Goal: Check status: Check status

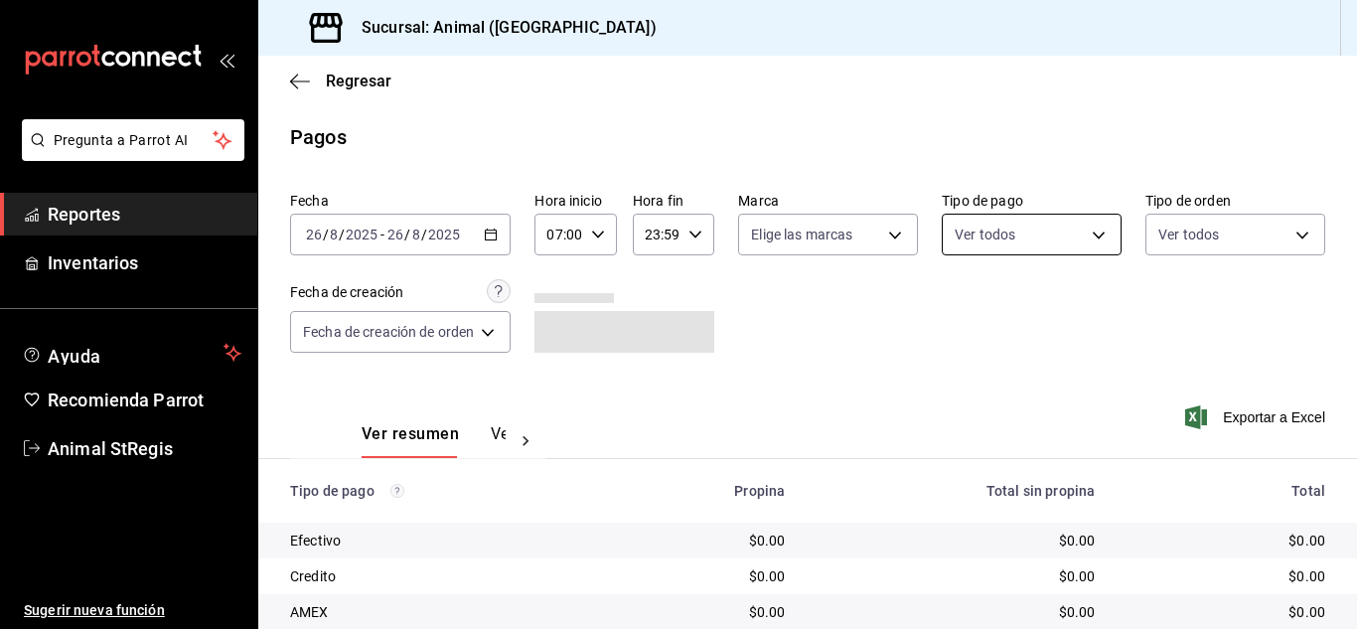
drag, startPoint x: 986, startPoint y: 209, endPoint x: 986, endPoint y: 222, distance: 13.9
click at [986, 218] on div "Ver todos" at bounding box center [1031, 231] width 180 height 50
click at [986, 223] on body "Pregunta a Parrot AI Reportes Inventarios Ayuda Recomienda Parrot Animal StRegi…" at bounding box center [678, 314] width 1357 height 629
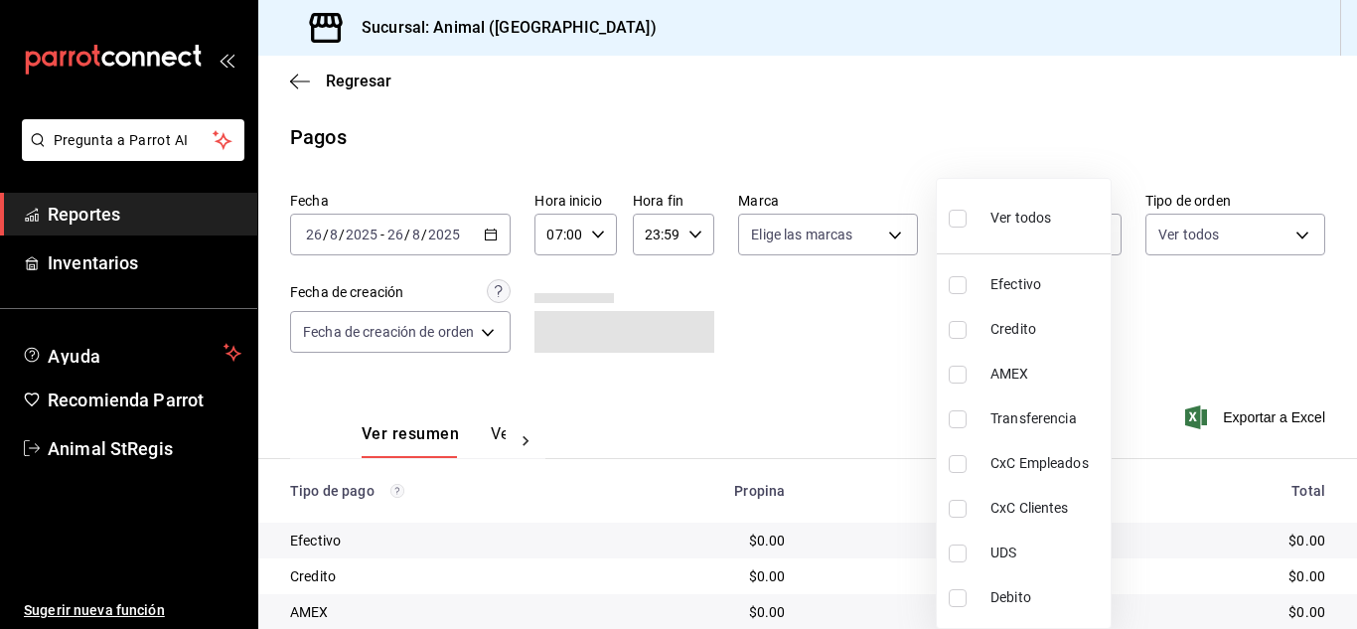
click at [957, 215] on input "checkbox" at bounding box center [957, 219] width 18 height 18
checkbox input "true"
type input "5a0f3365-d715-4940-adc4-656debb7822a,fc07b02b-84a7-4dba-9bff-98bba82b1290,ff2b0…"
checkbox input "true"
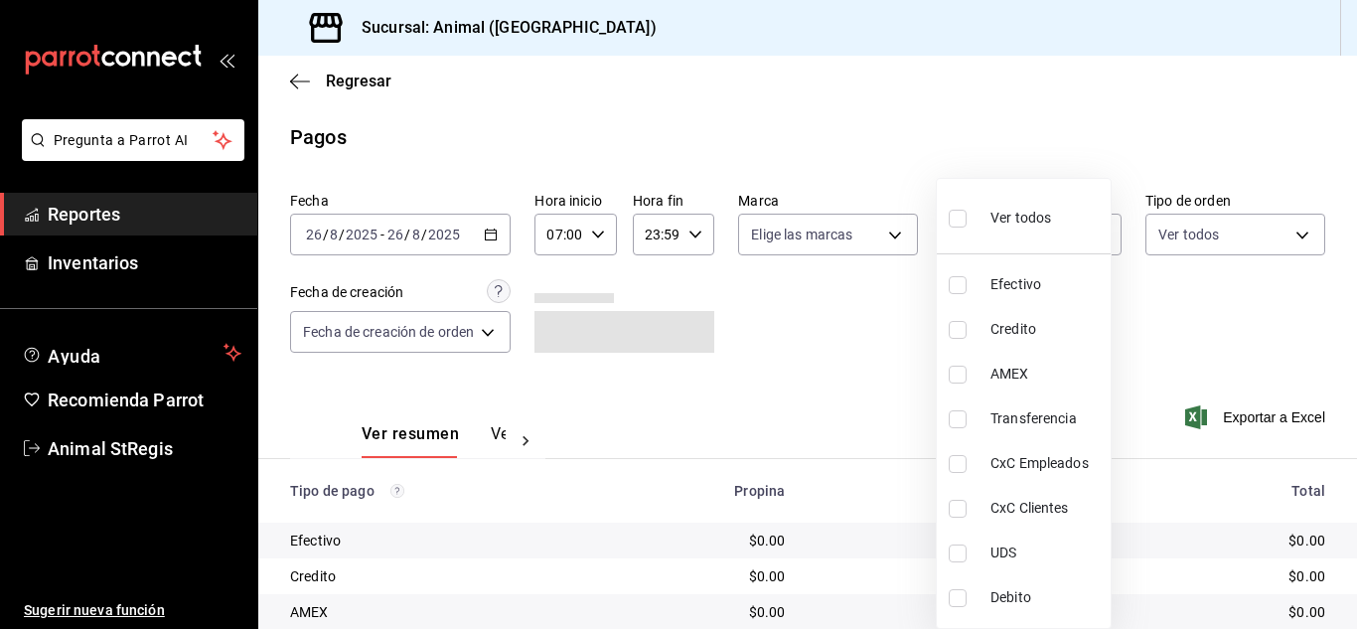
checkbox input "true"
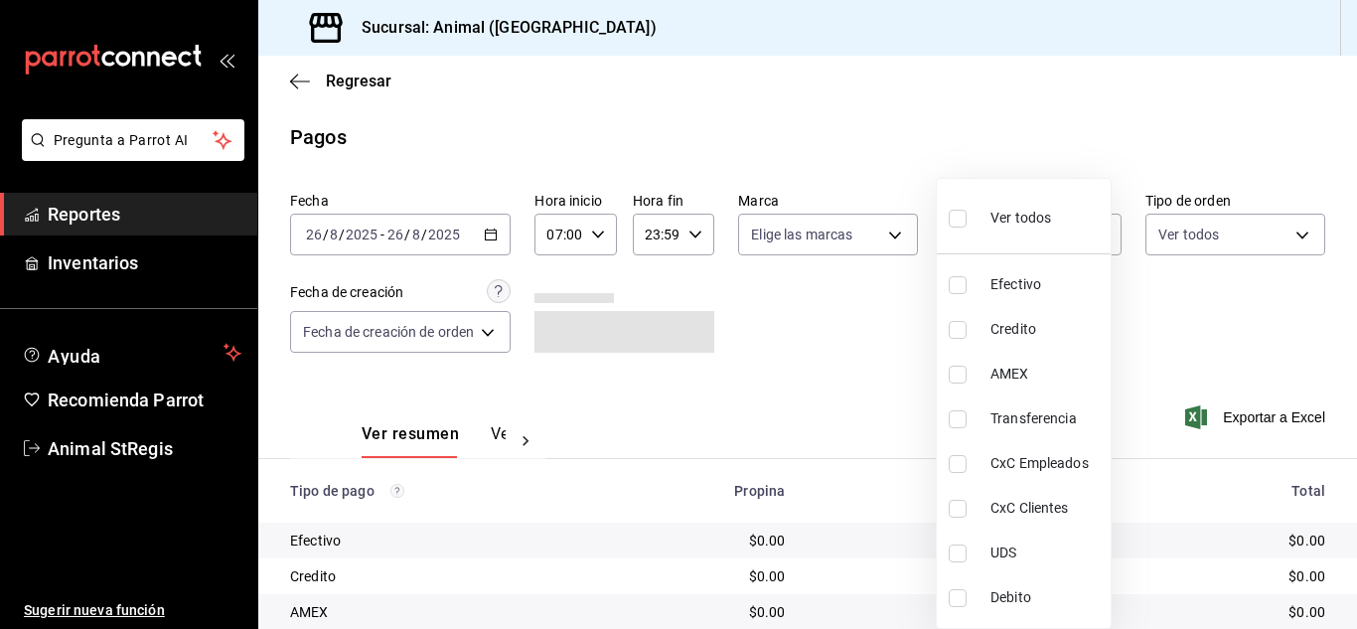
checkbox input "true"
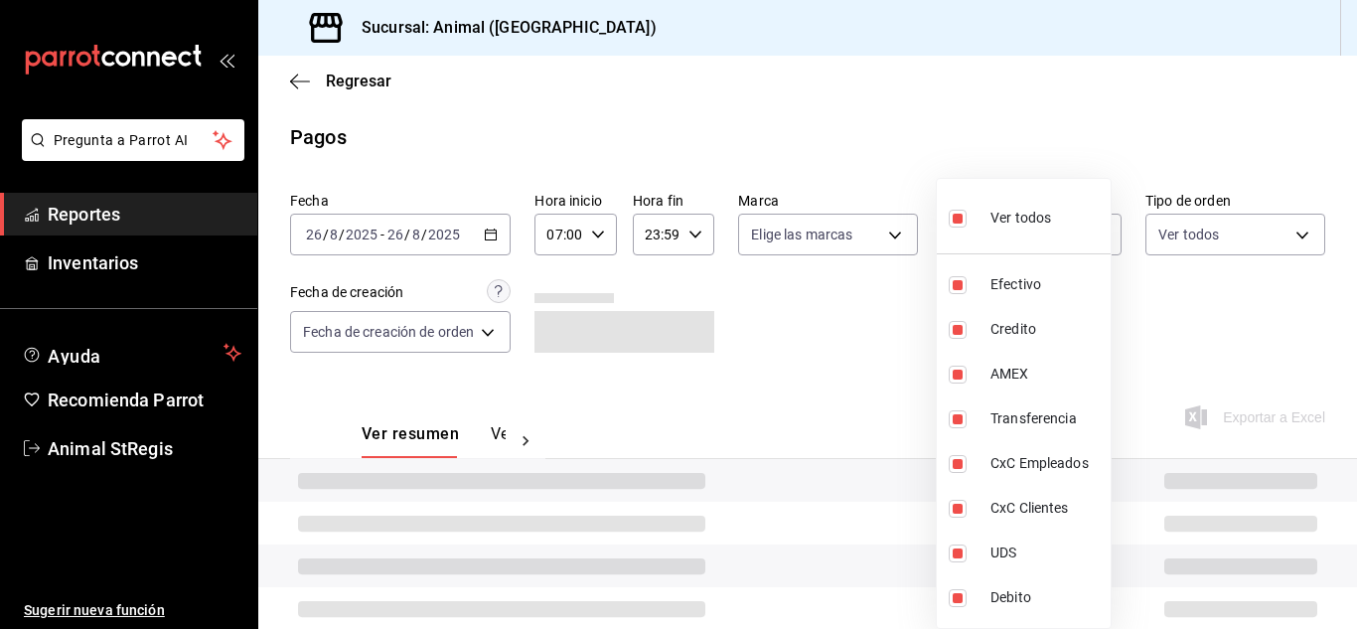
click at [867, 297] on div at bounding box center [678, 314] width 1357 height 629
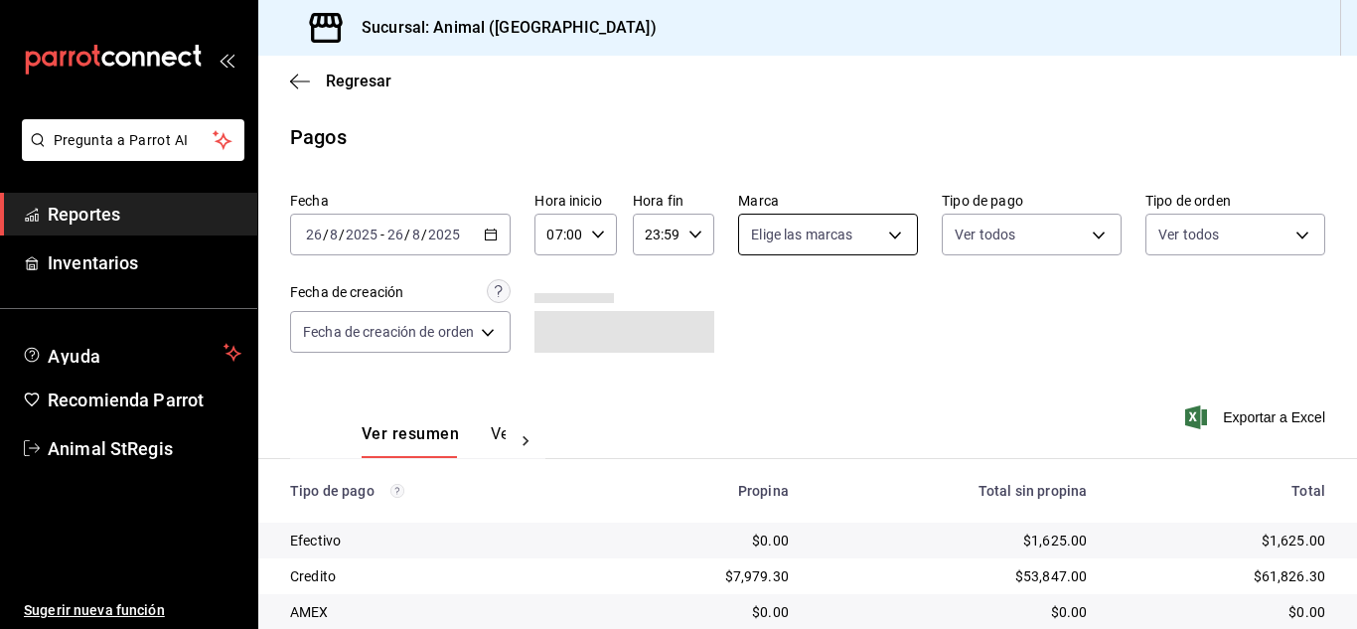
click at [847, 244] on body "Pregunta a Parrot AI Reportes Inventarios Ayuda Recomienda Parrot Animal StRegi…" at bounding box center [678, 314] width 1357 height 629
click at [760, 308] on input "checkbox" at bounding box center [758, 312] width 18 height 18
checkbox input "true"
type input "3f39fcdc-c8c4-4fff-883a-47b345d9391c"
checkbox input "true"
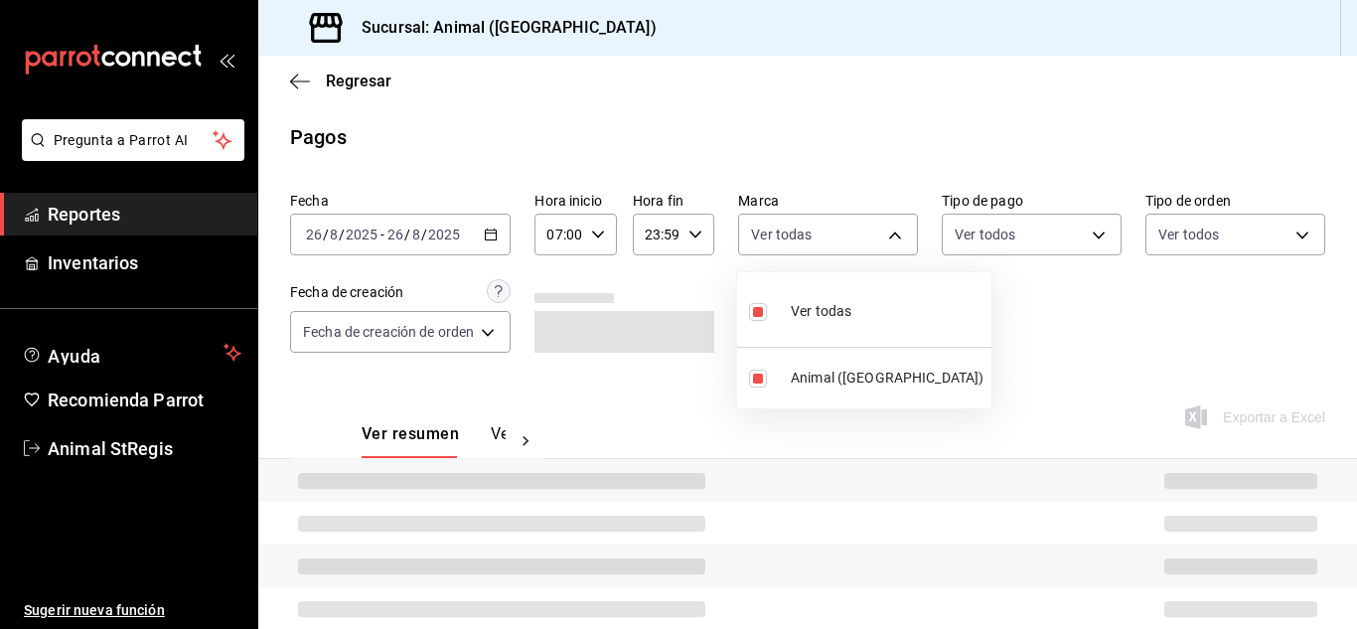
drag, startPoint x: 1055, startPoint y: 326, endPoint x: 1041, endPoint y: 151, distance: 175.3
click at [1055, 324] on div at bounding box center [678, 314] width 1357 height 629
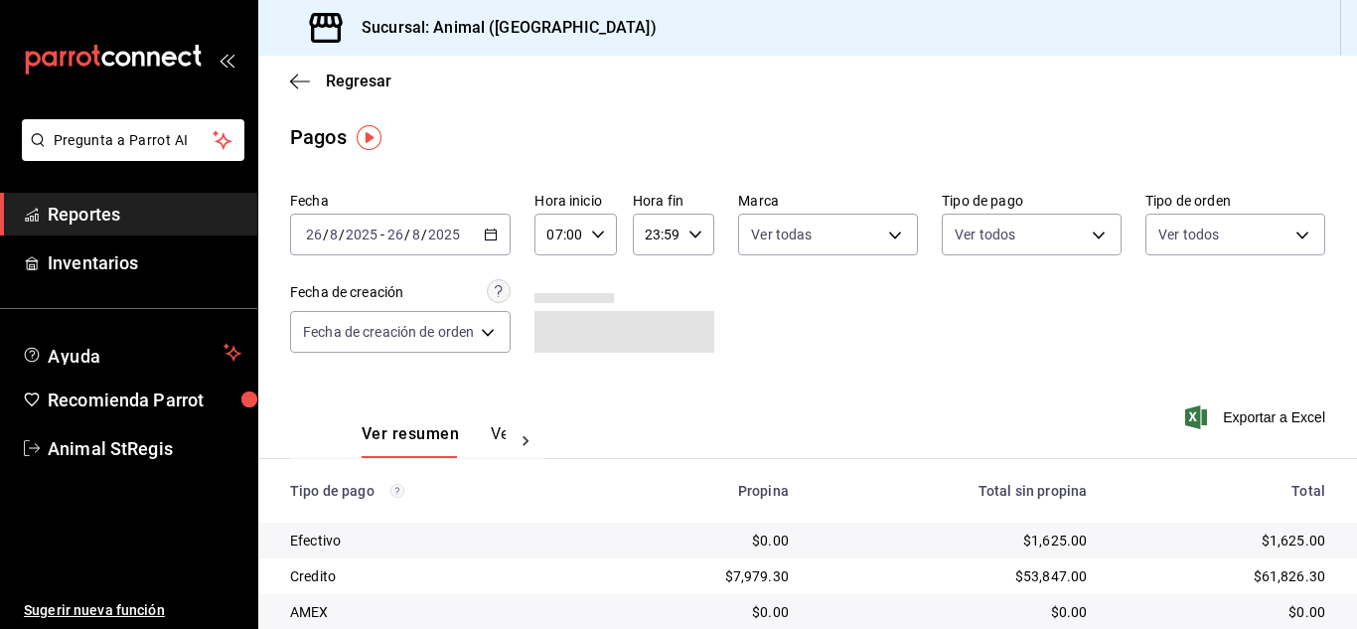
scroll to position [248, 0]
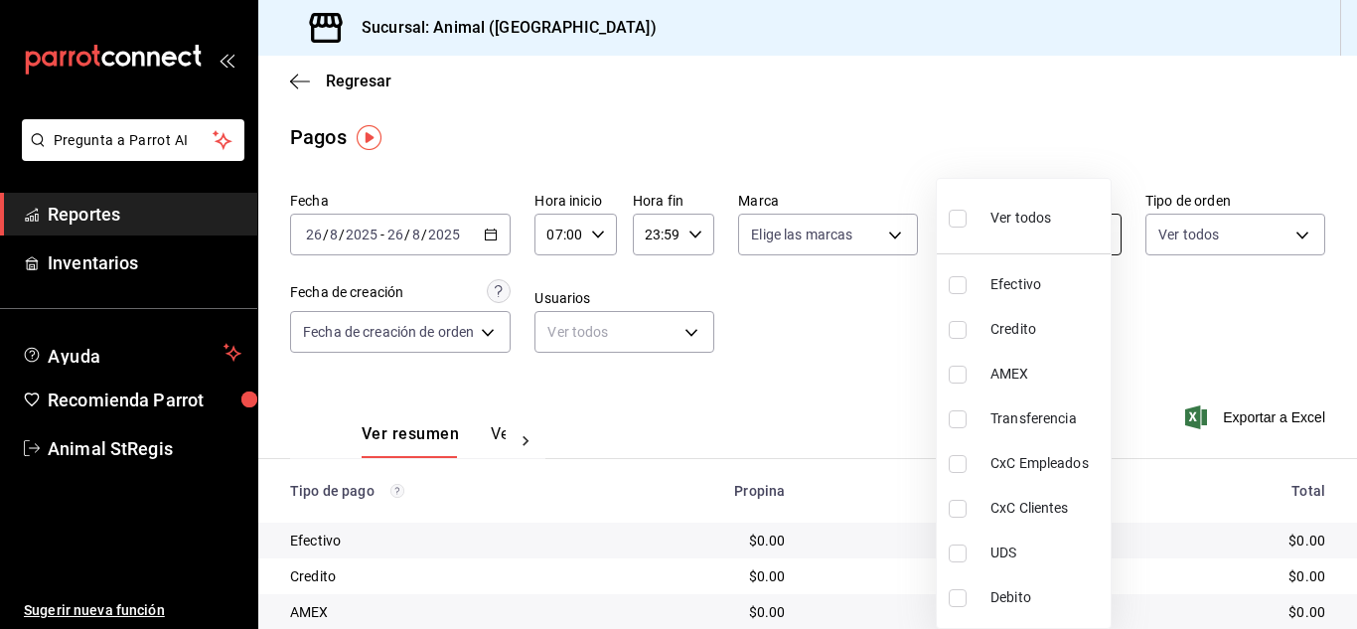
click at [967, 248] on body "Pregunta a Parrot AI Reportes Inventarios Ayuda Recomienda Parrot Animal StRegi…" at bounding box center [678, 314] width 1357 height 629
click at [958, 218] on input "checkbox" at bounding box center [957, 219] width 18 height 18
checkbox input "true"
type input "5a0f3365-d715-4940-adc4-656debb7822a,fc07b02b-84a7-4dba-9bff-98bba82b1290,ff2b0…"
checkbox input "true"
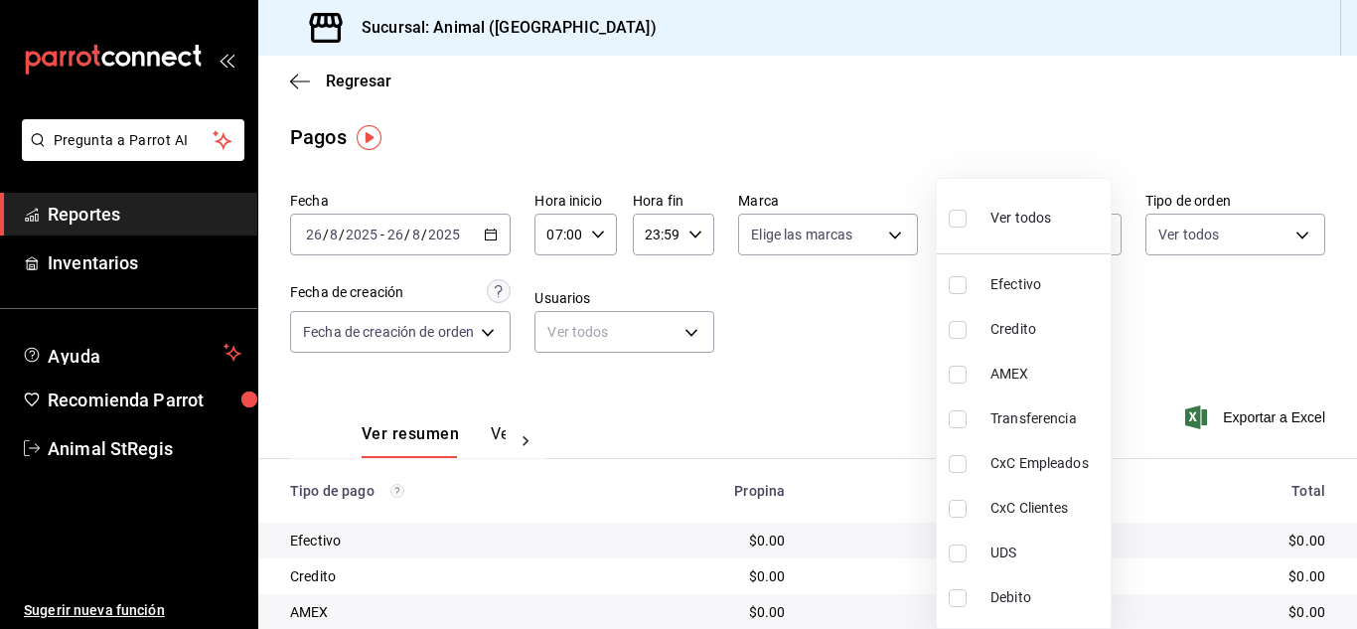
checkbox input "true"
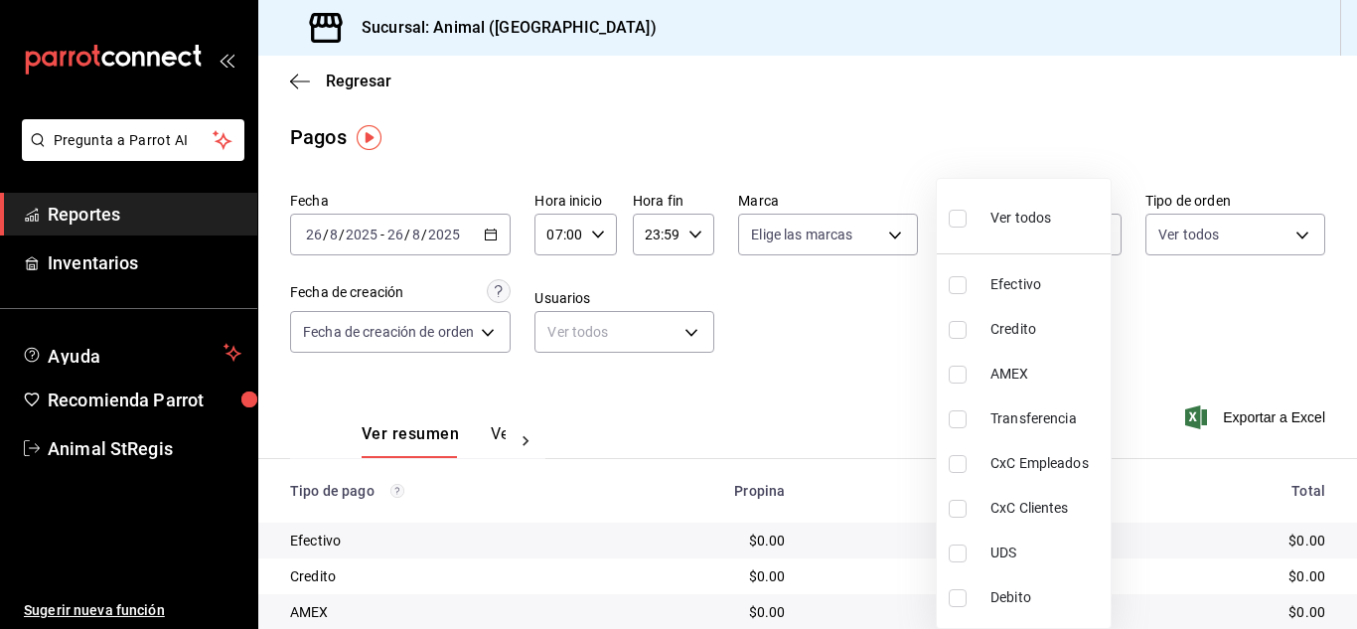
checkbox input "true"
click at [687, 325] on div at bounding box center [678, 314] width 1357 height 629
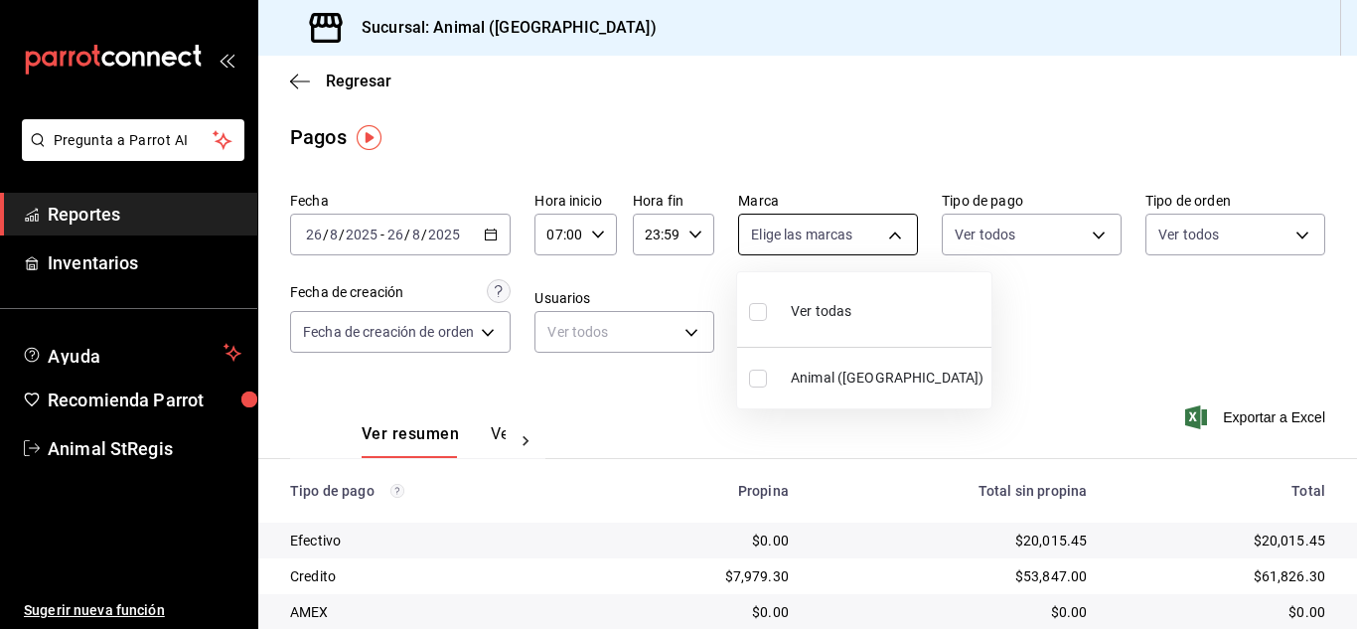
click at [807, 249] on body "Pregunta a Parrot AI Reportes Inventarios Ayuda Recomienda Parrot Animal StRegi…" at bounding box center [678, 314] width 1357 height 629
drag, startPoint x: 754, startPoint y: 312, endPoint x: 760, endPoint y: 273, distance: 39.2
click at [754, 311] on input "checkbox" at bounding box center [758, 312] width 18 height 18
checkbox input "true"
type input "3f39fcdc-c8c4-4fff-883a-47b345d9391c"
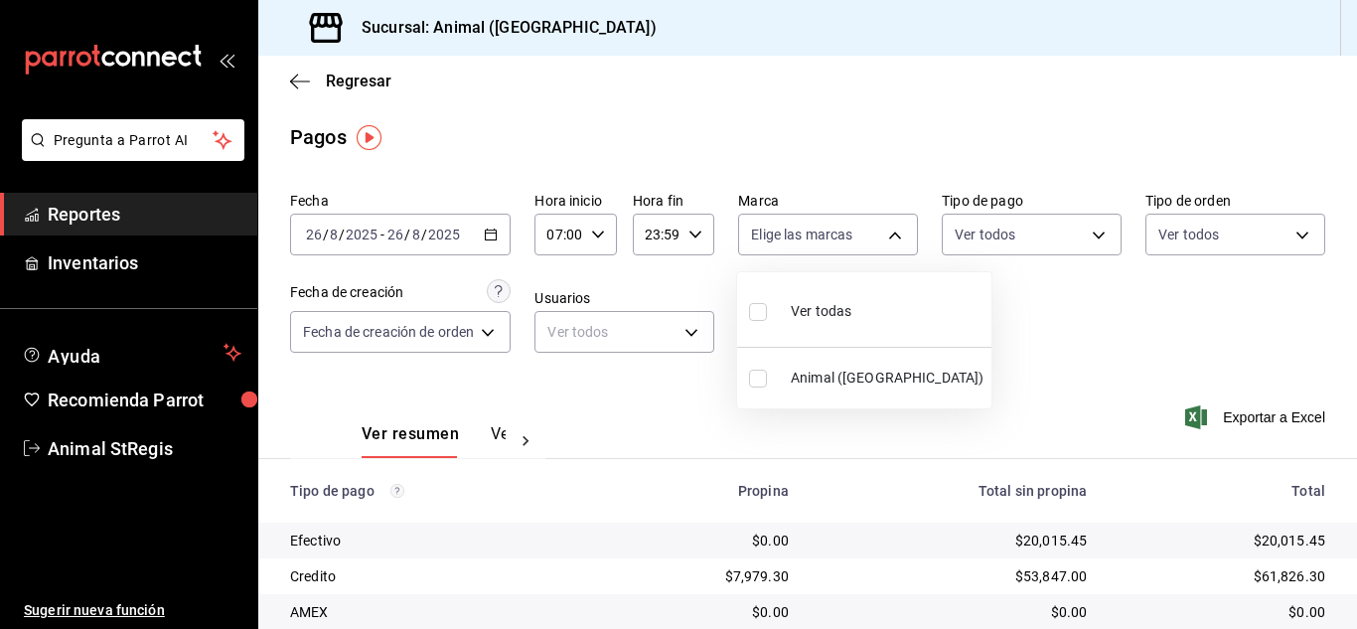
checkbox input "true"
drag, startPoint x: 784, startPoint y: 147, endPoint x: 784, endPoint y: 135, distance: 11.9
click at [784, 146] on div at bounding box center [678, 314] width 1357 height 629
click at [784, 131] on div "Pagos" at bounding box center [807, 137] width 1098 height 30
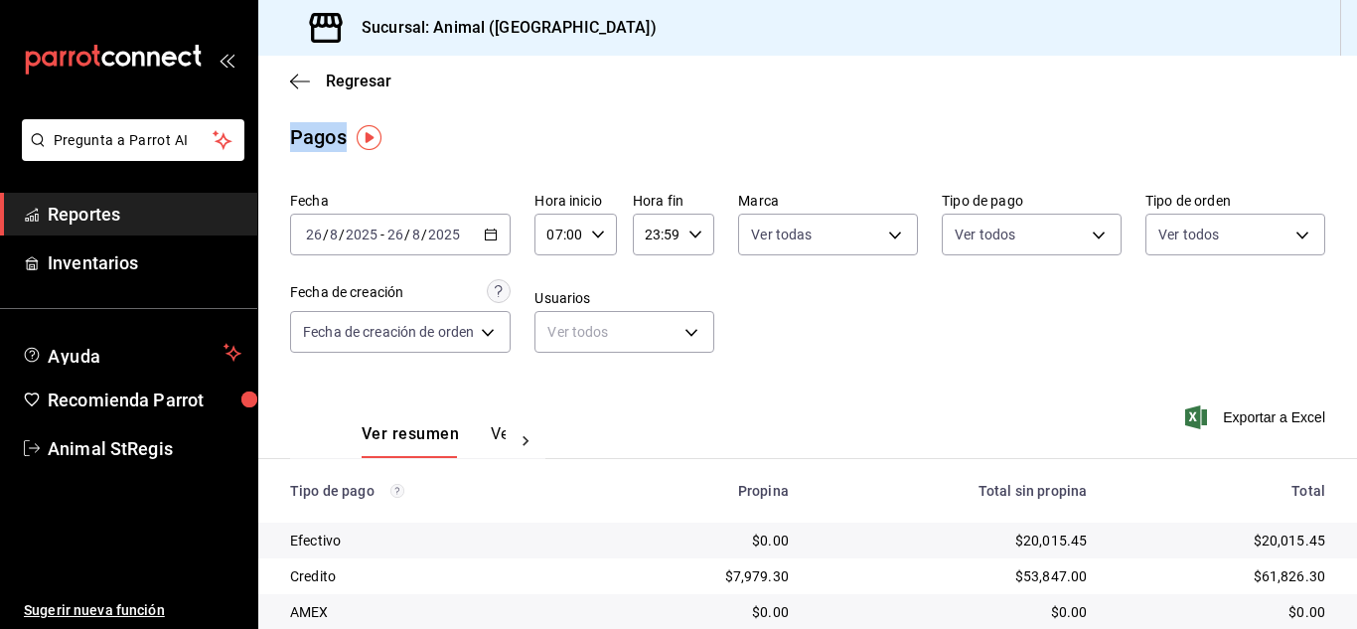
click at [784, 131] on div "Pagos" at bounding box center [807, 137] width 1098 height 30
click at [1092, 348] on div "Fecha 2025-08-26 26 / 8 / 2025 - 2025-08-26 26 / 8 / 2025 Hora inicio 07:00 Hor…" at bounding box center [807, 280] width 1035 height 193
